Goal: Manage account settings

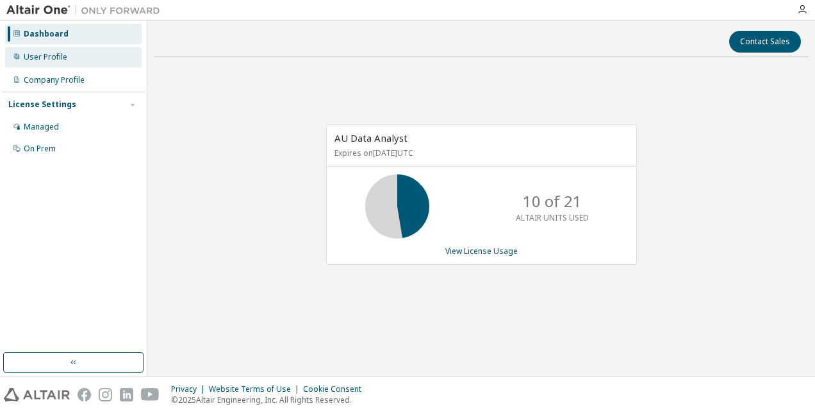
click at [76, 59] on div "User Profile" at bounding box center [73, 57] width 136 height 21
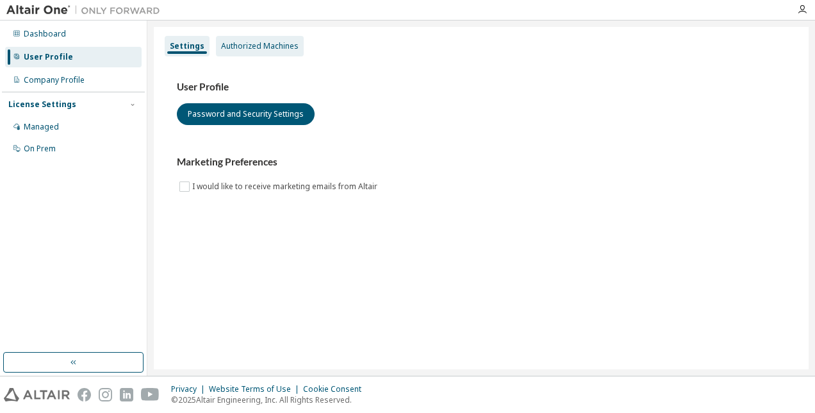
click at [268, 49] on div "Authorized Machines" at bounding box center [260, 46] width 78 height 10
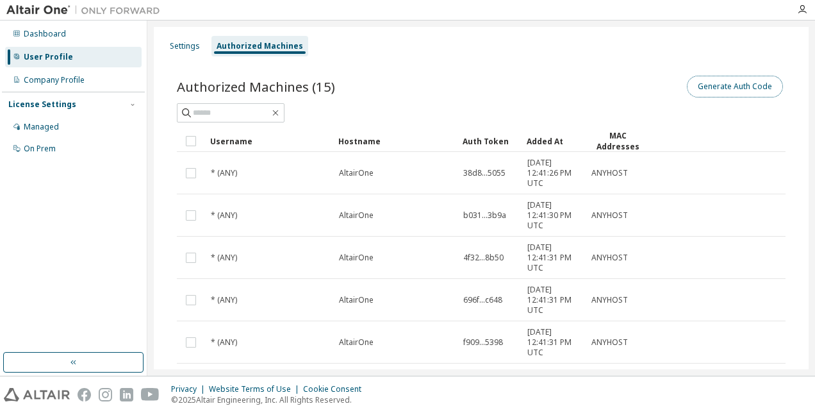
click at [742, 82] on button "Generate Auth Code" at bounding box center [735, 87] width 96 height 22
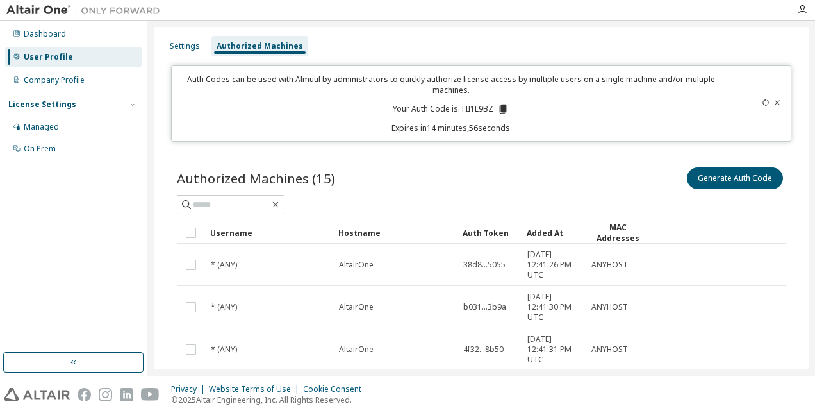
click at [500, 106] on icon at bounding box center [503, 108] width 7 height 9
